Goal: Find specific page/section: Find specific page/section

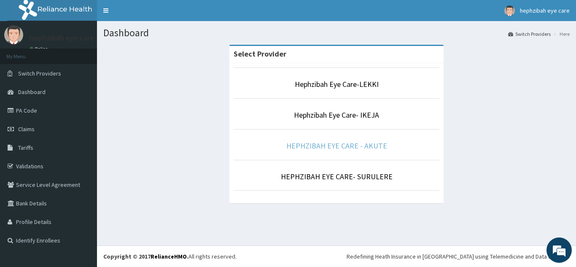
click at [325, 144] on link "HEPHZIBAH EYE CARE - AKUTE" at bounding box center [336, 146] width 101 height 10
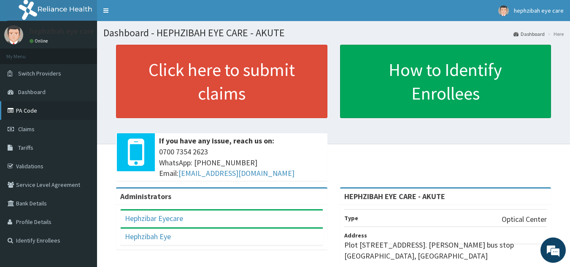
click at [36, 109] on link "PA Code" at bounding box center [48, 110] width 97 height 19
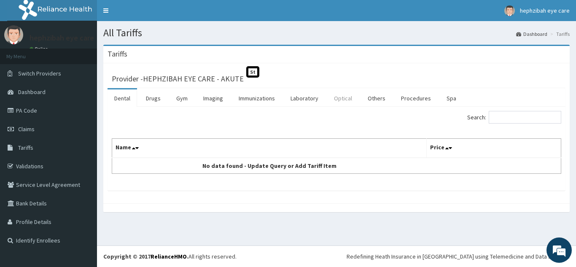
click at [341, 98] on link "Optical" at bounding box center [343, 98] width 32 height 18
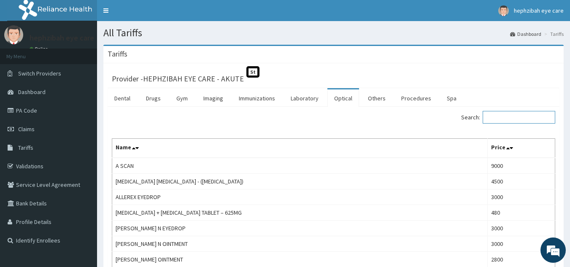
click at [511, 120] on input "Search:" at bounding box center [519, 117] width 73 height 13
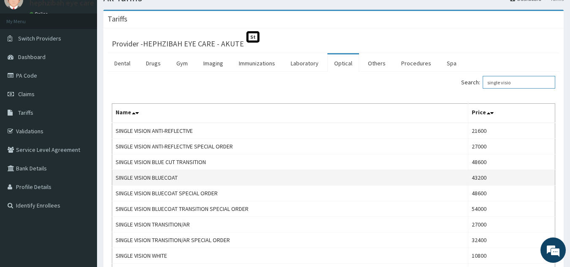
scroll to position [36, 0]
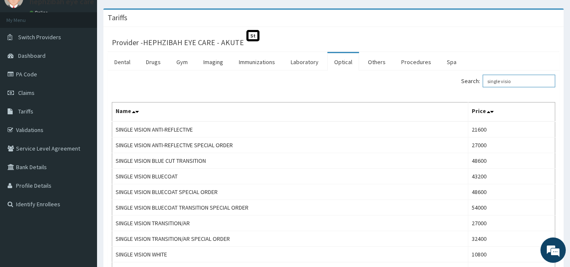
type input "single visio"
click at [35, 80] on link "PA Code" at bounding box center [48, 74] width 97 height 19
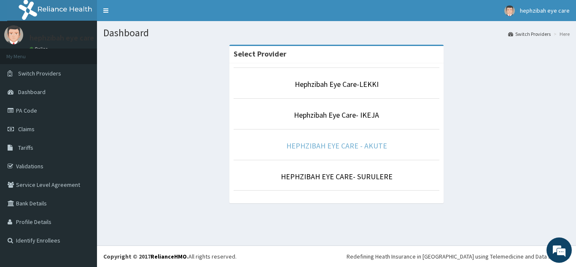
click at [345, 149] on link "HEPHZIBAH EYE CARE - AKUTE" at bounding box center [336, 146] width 101 height 10
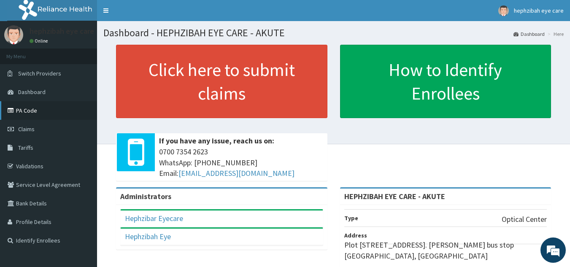
click at [32, 108] on link "PA Code" at bounding box center [48, 110] width 97 height 19
